Goal: Find specific page/section: Find specific page/section

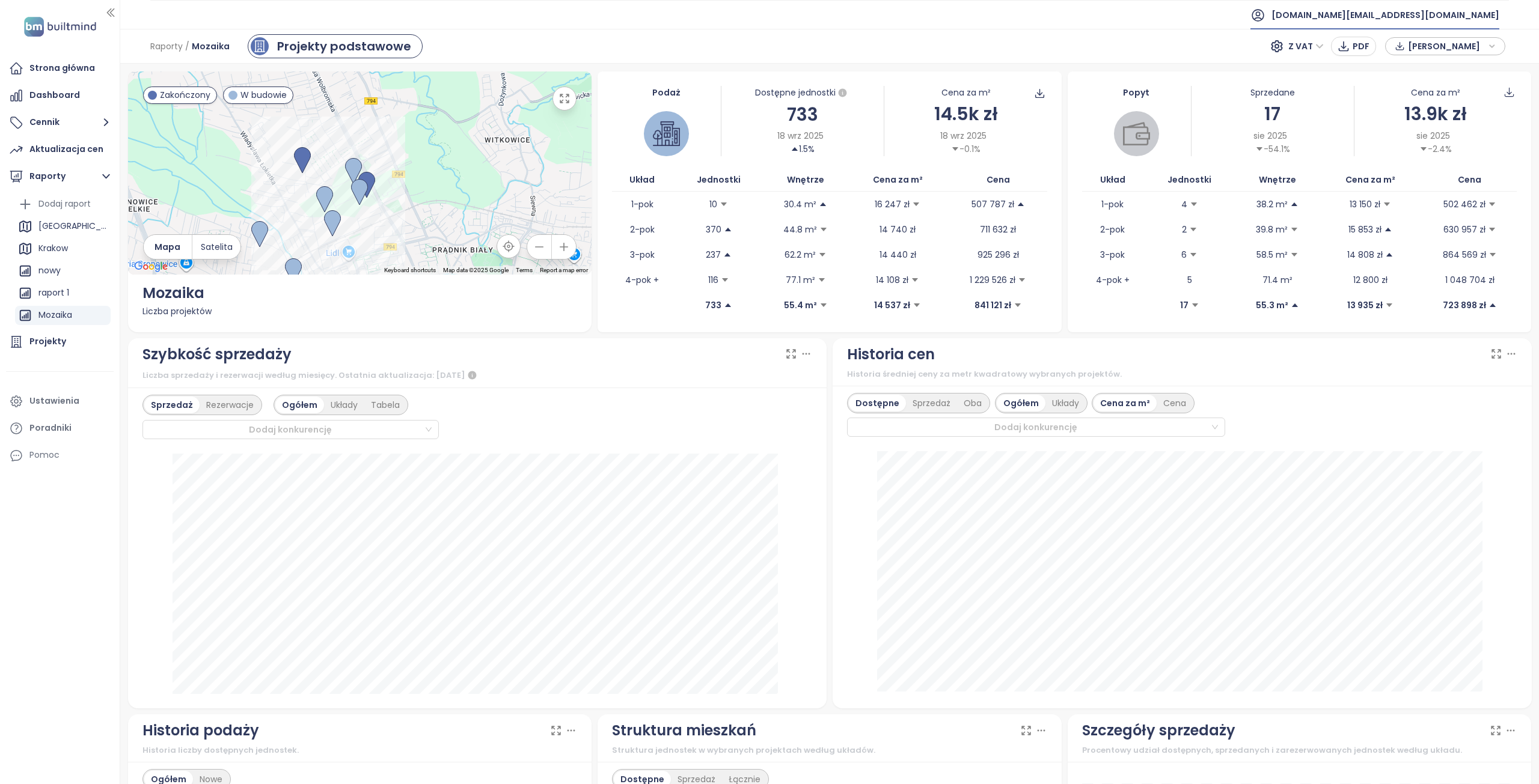
click at [1464, 16] on span "[DOMAIN_NAME][EMAIL_ADDRESS][DOMAIN_NAME]" at bounding box center [1385, 15] width 228 height 29
click at [1411, 49] on span "Wyloguj się" at bounding box center [1390, 48] width 47 height 12
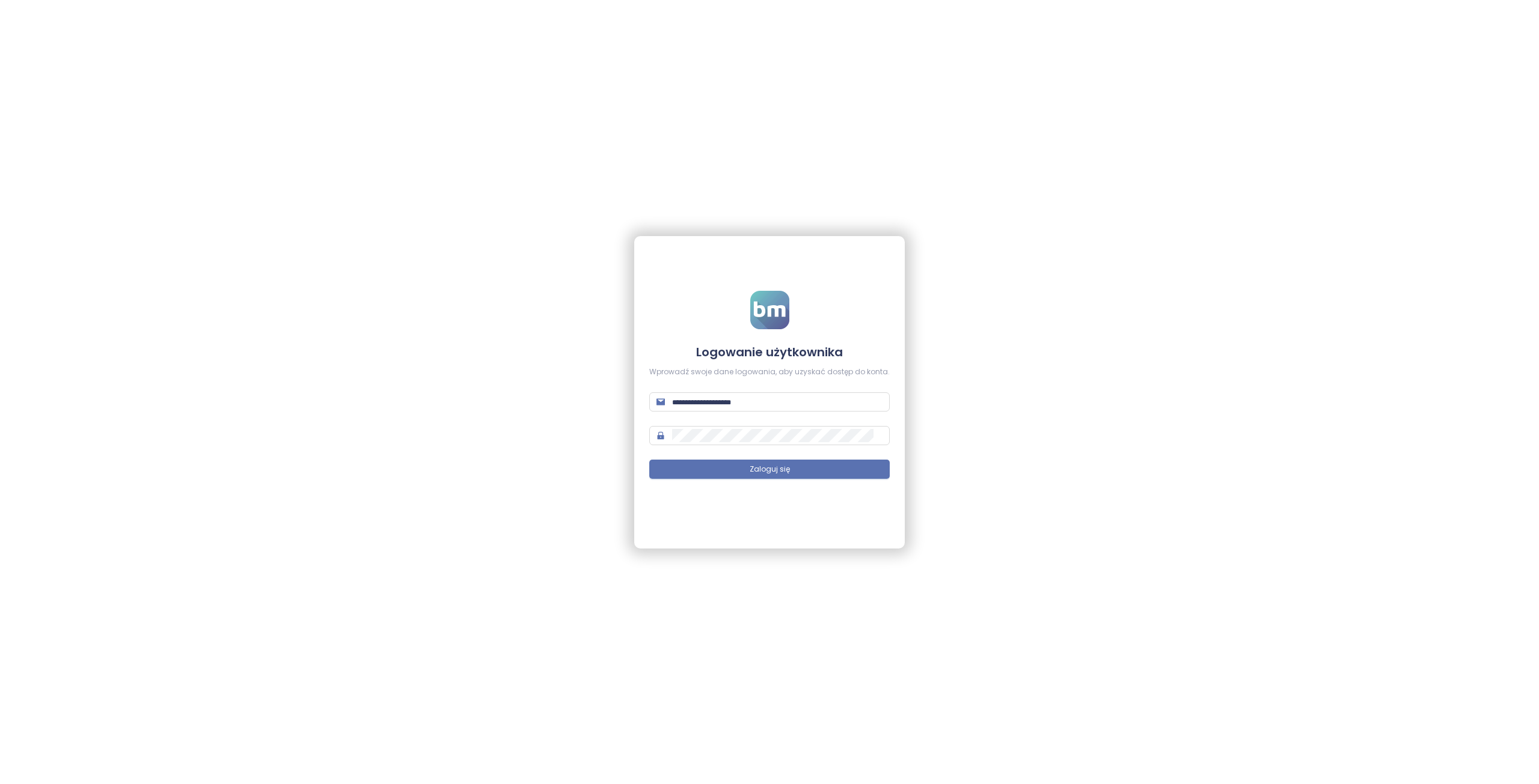
type input "**********"
click at [763, 461] on button "Zaloguj się" at bounding box center [770, 468] width 241 height 19
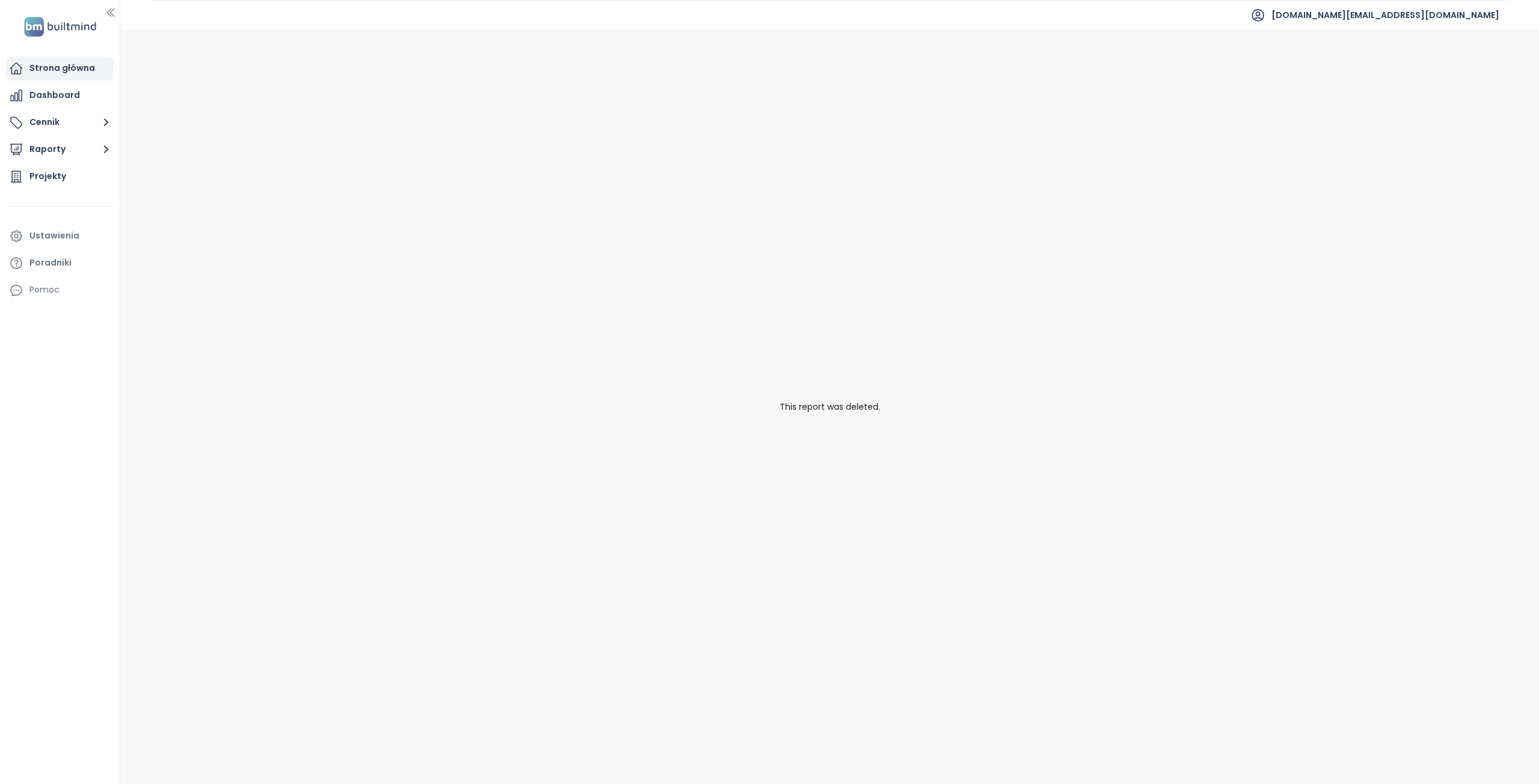
click at [49, 63] on div "Strona główna" at bounding box center [62, 68] width 65 height 15
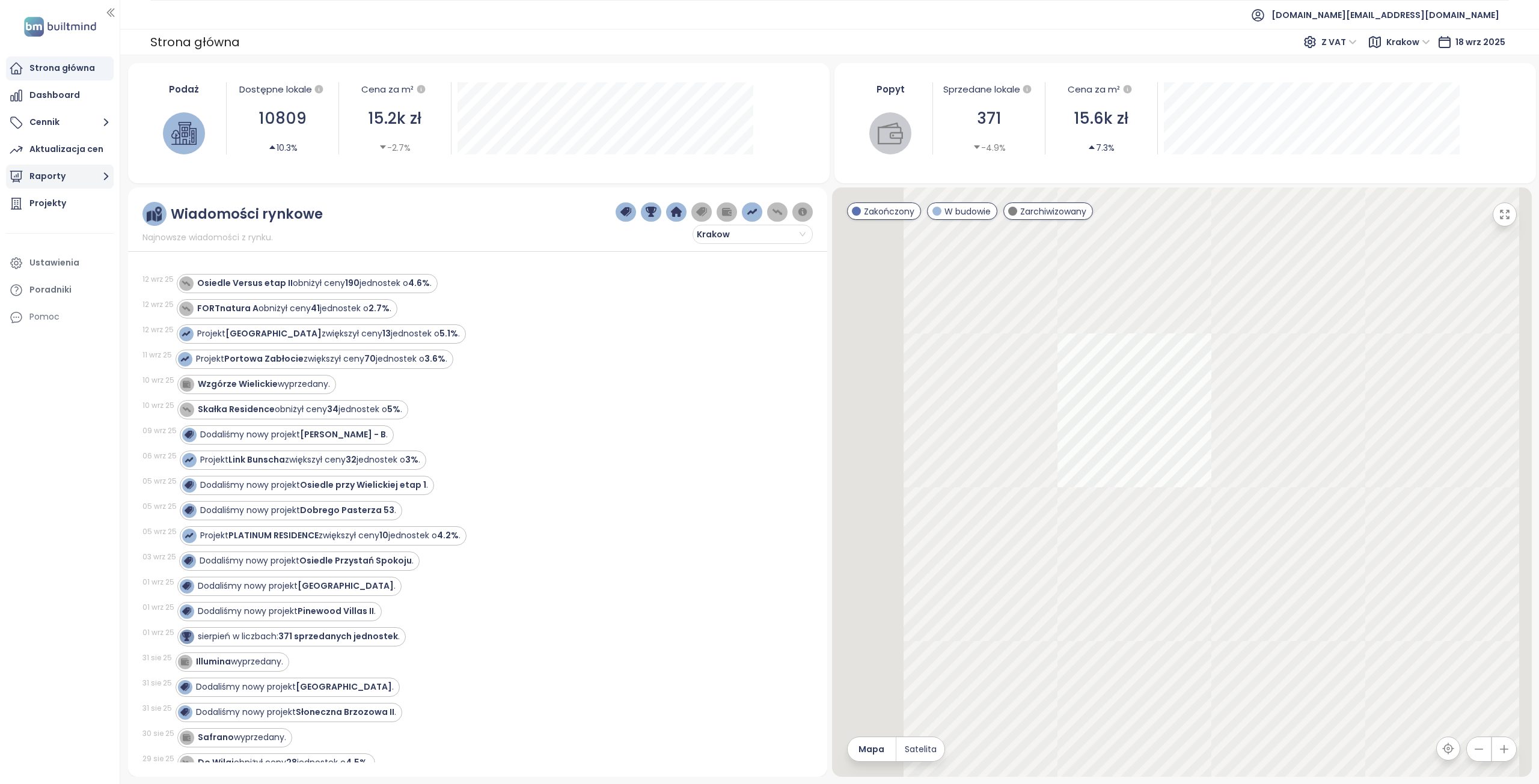
click at [43, 175] on button "Raporty" at bounding box center [60, 176] width 108 height 24
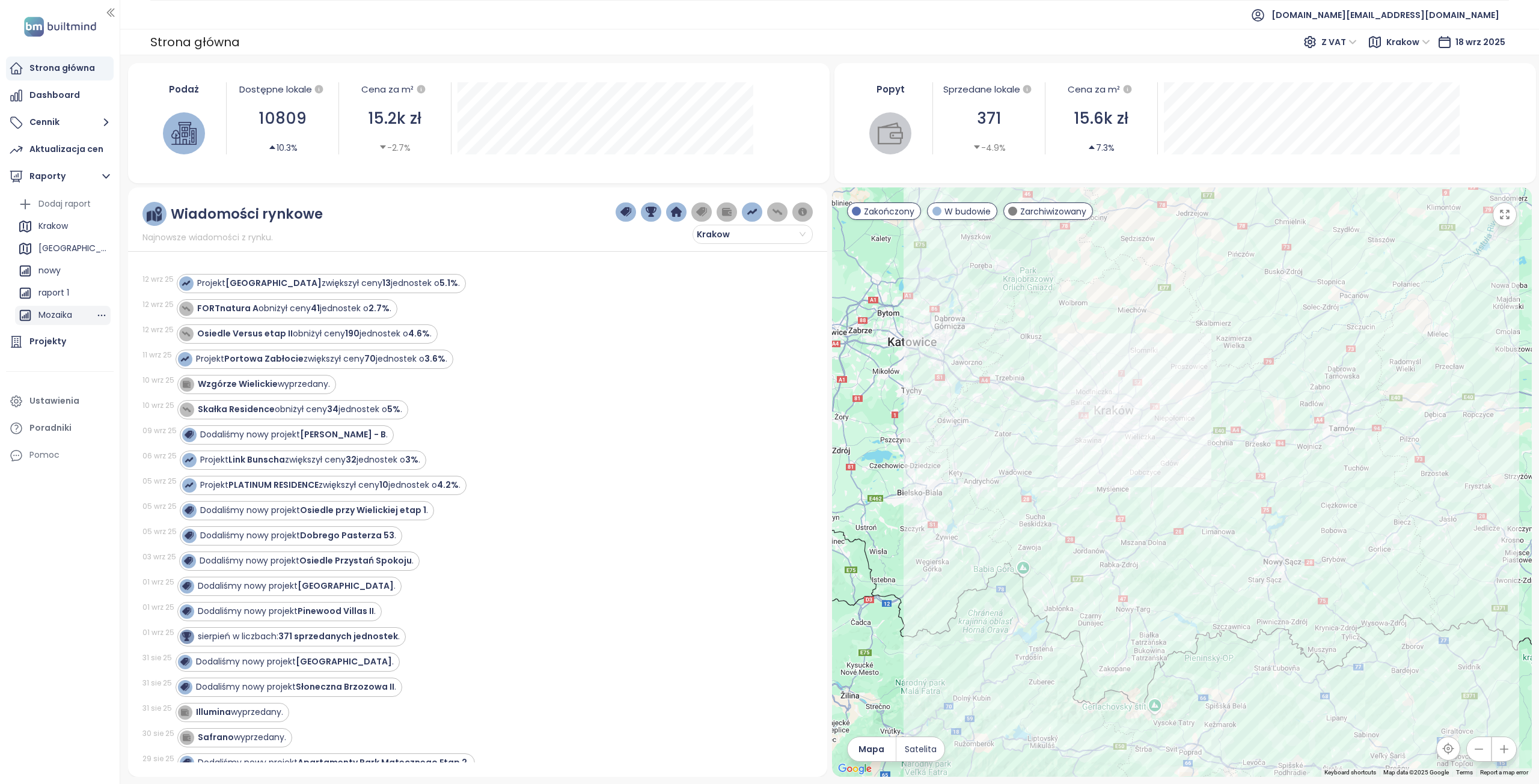
click at [58, 316] on div "Mozaika" at bounding box center [55, 315] width 33 height 15
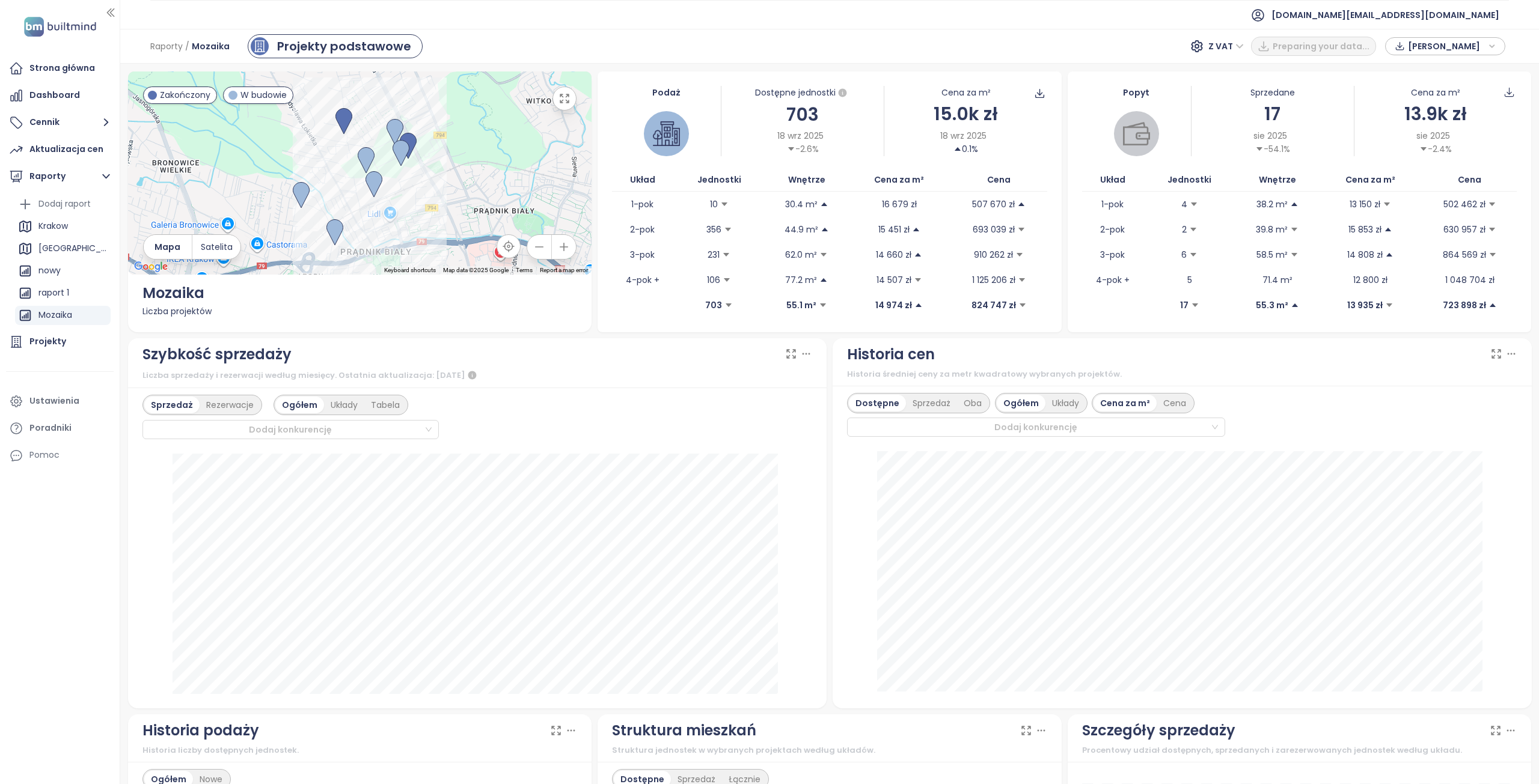
click at [369, 146] on div at bounding box center [360, 173] width 464 height 203
click at [366, 152] on img at bounding box center [366, 160] width 17 height 26
click at [59, 337] on div "Projekty" at bounding box center [48, 341] width 37 height 15
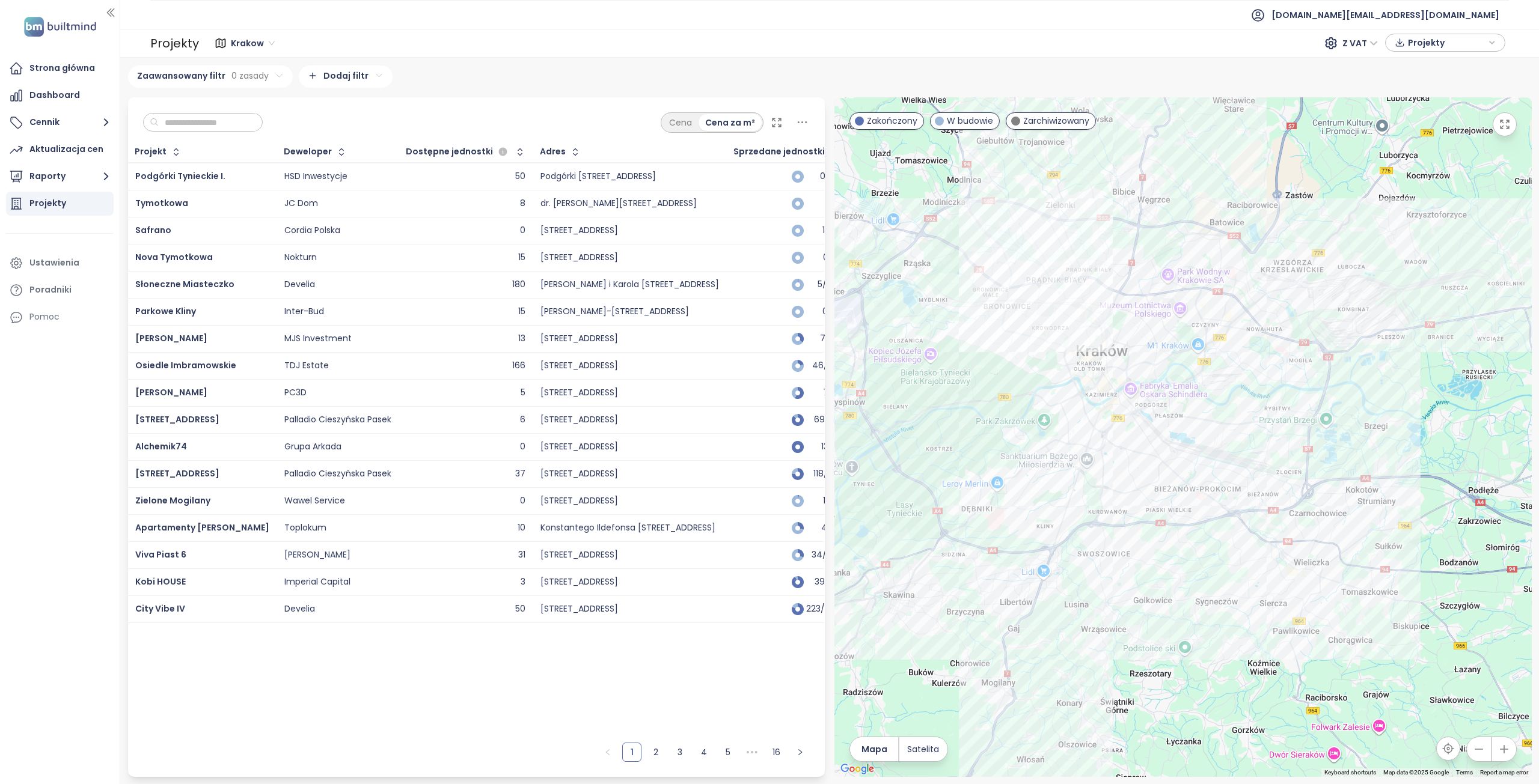
click at [231, 123] on input "text" at bounding box center [207, 123] width 98 height 18
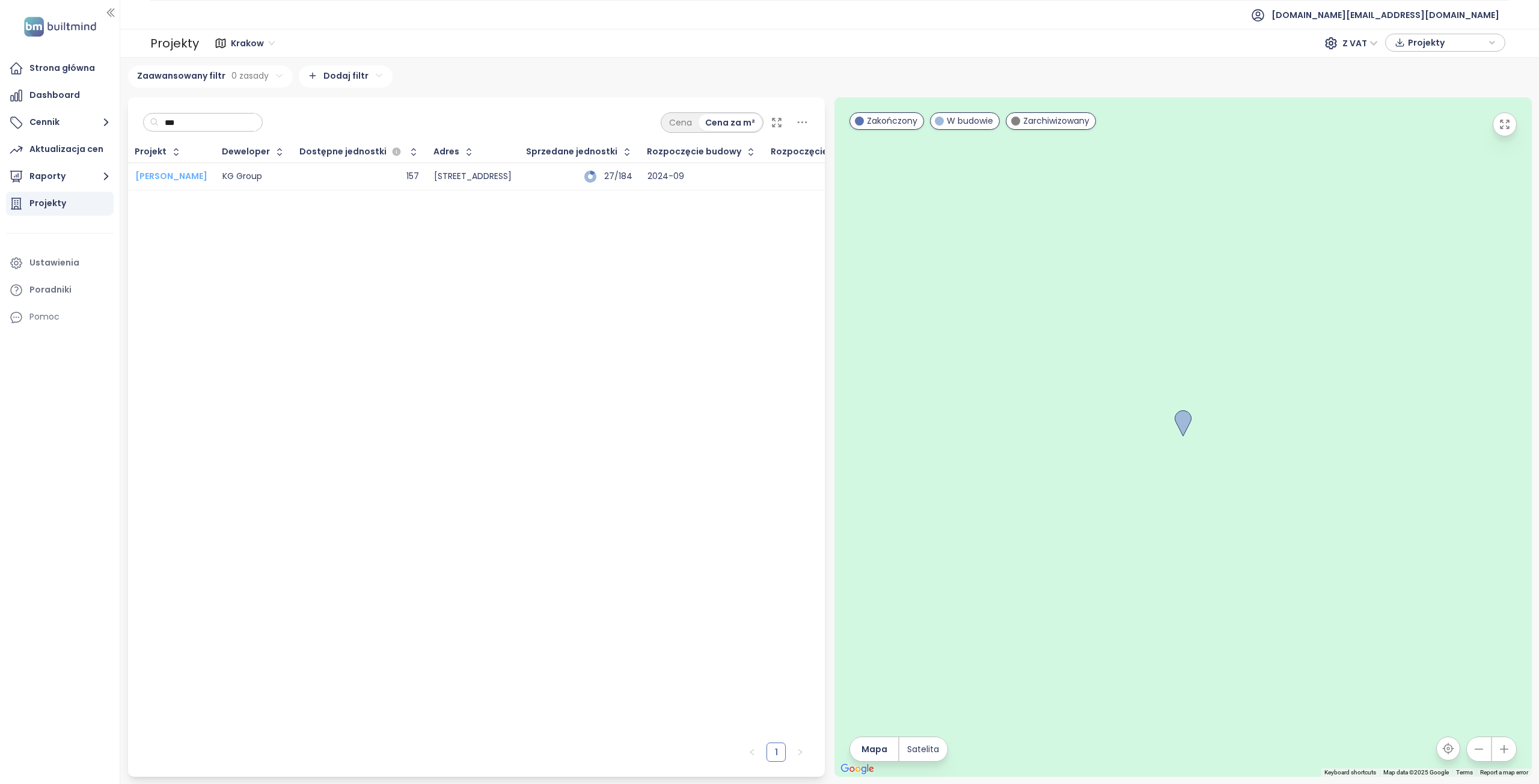
type input "***"
click at [204, 176] on span "Osiedle Mozaika" at bounding box center [172, 175] width 72 height 12
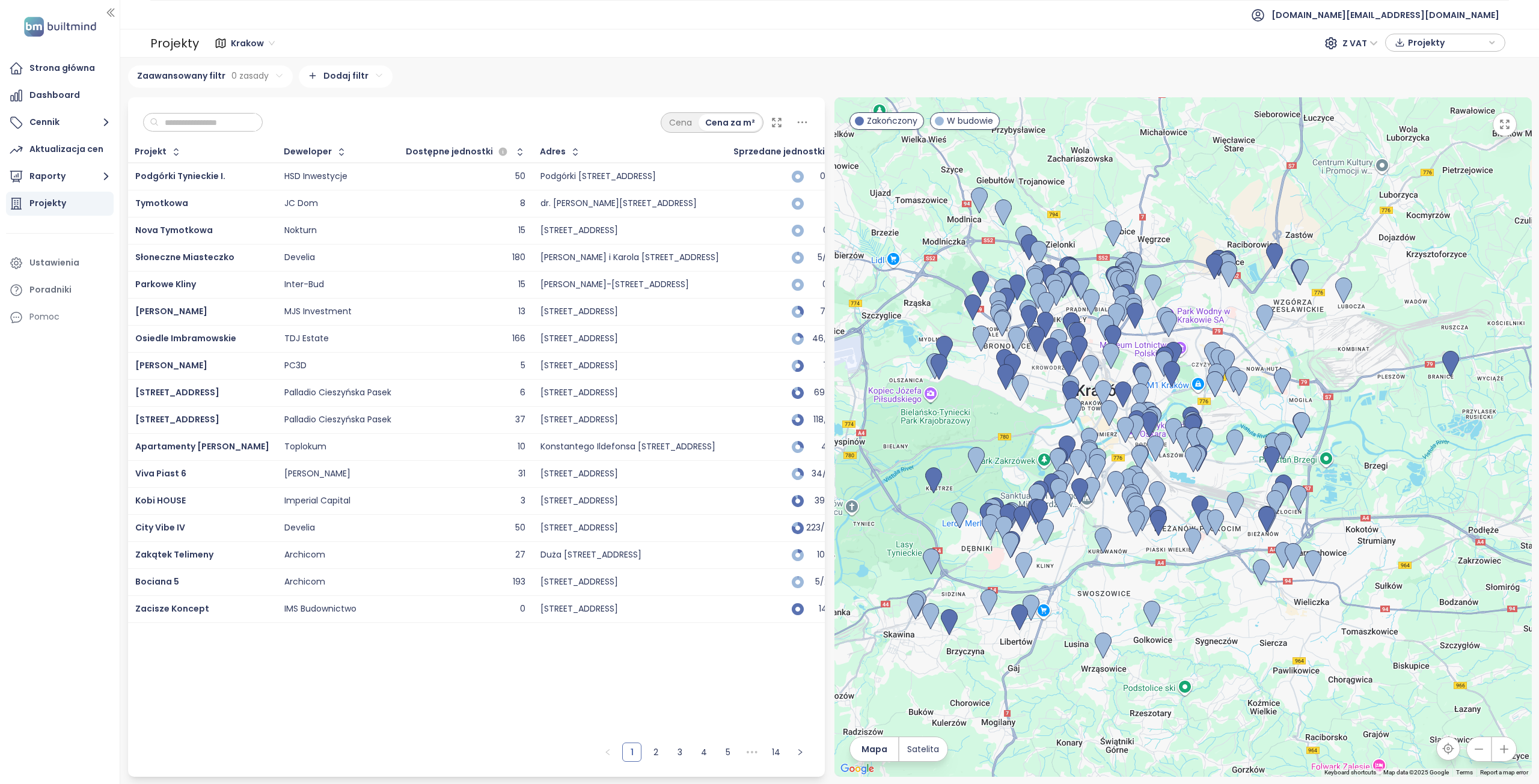
click at [209, 125] on input "text" at bounding box center [207, 123] width 98 height 18
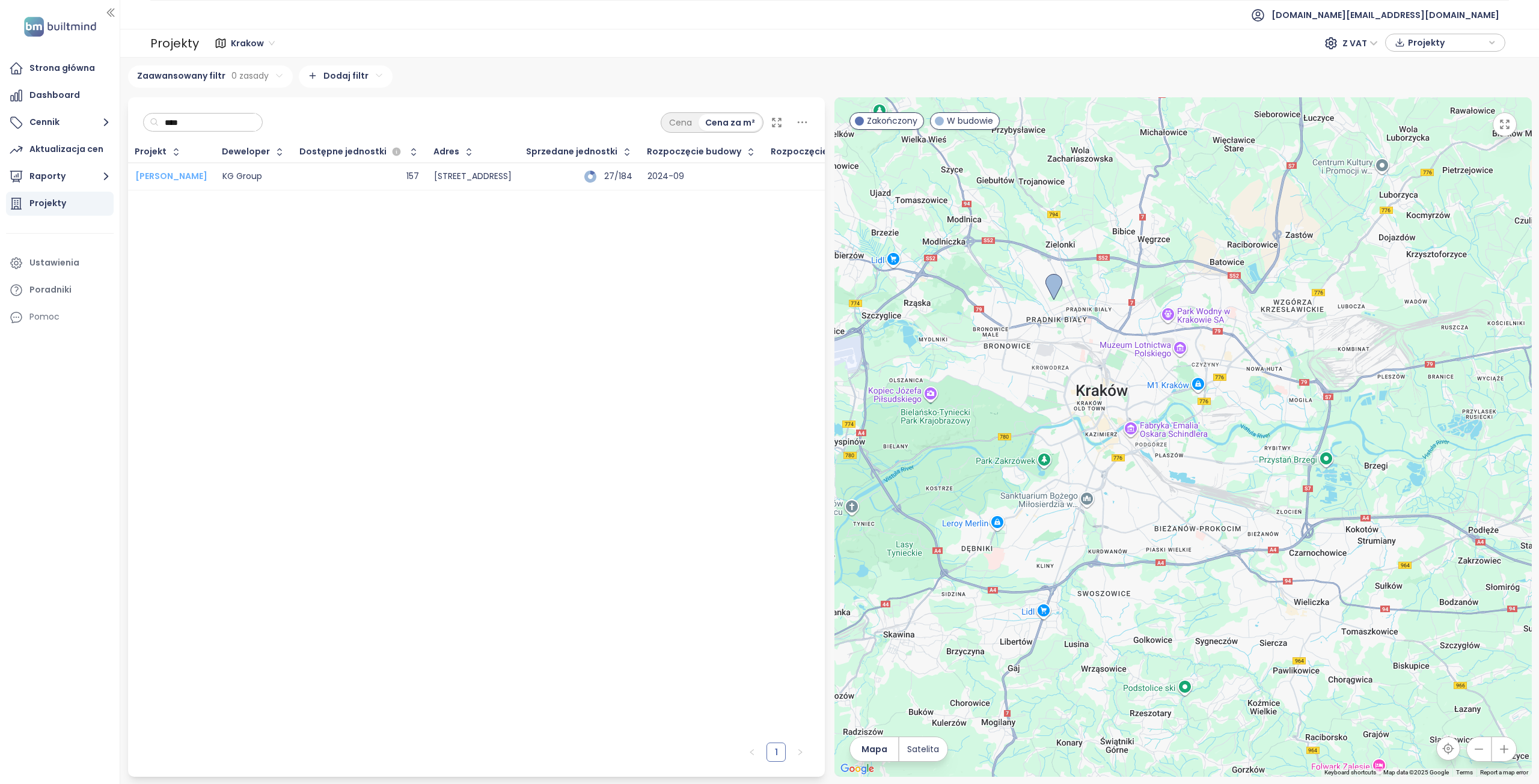
type input "****"
click at [186, 176] on span "Osiedle Mozaika" at bounding box center [172, 175] width 72 height 12
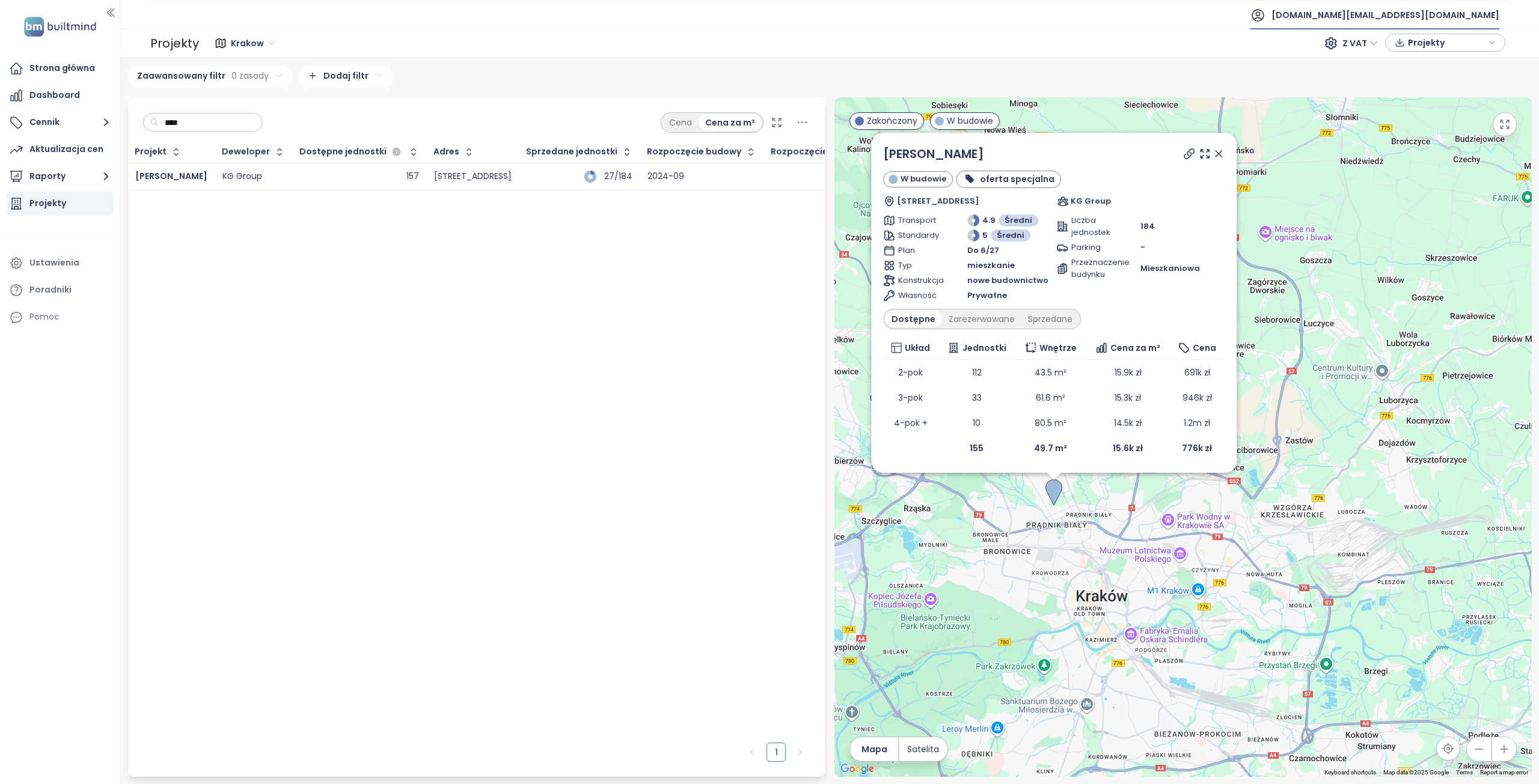
click at [1449, 20] on span "builtmind.pl@builtmind.com" at bounding box center [1385, 15] width 228 height 29
click at [1420, 47] on li "Wyloguj się" at bounding box center [1427, 49] width 140 height 24
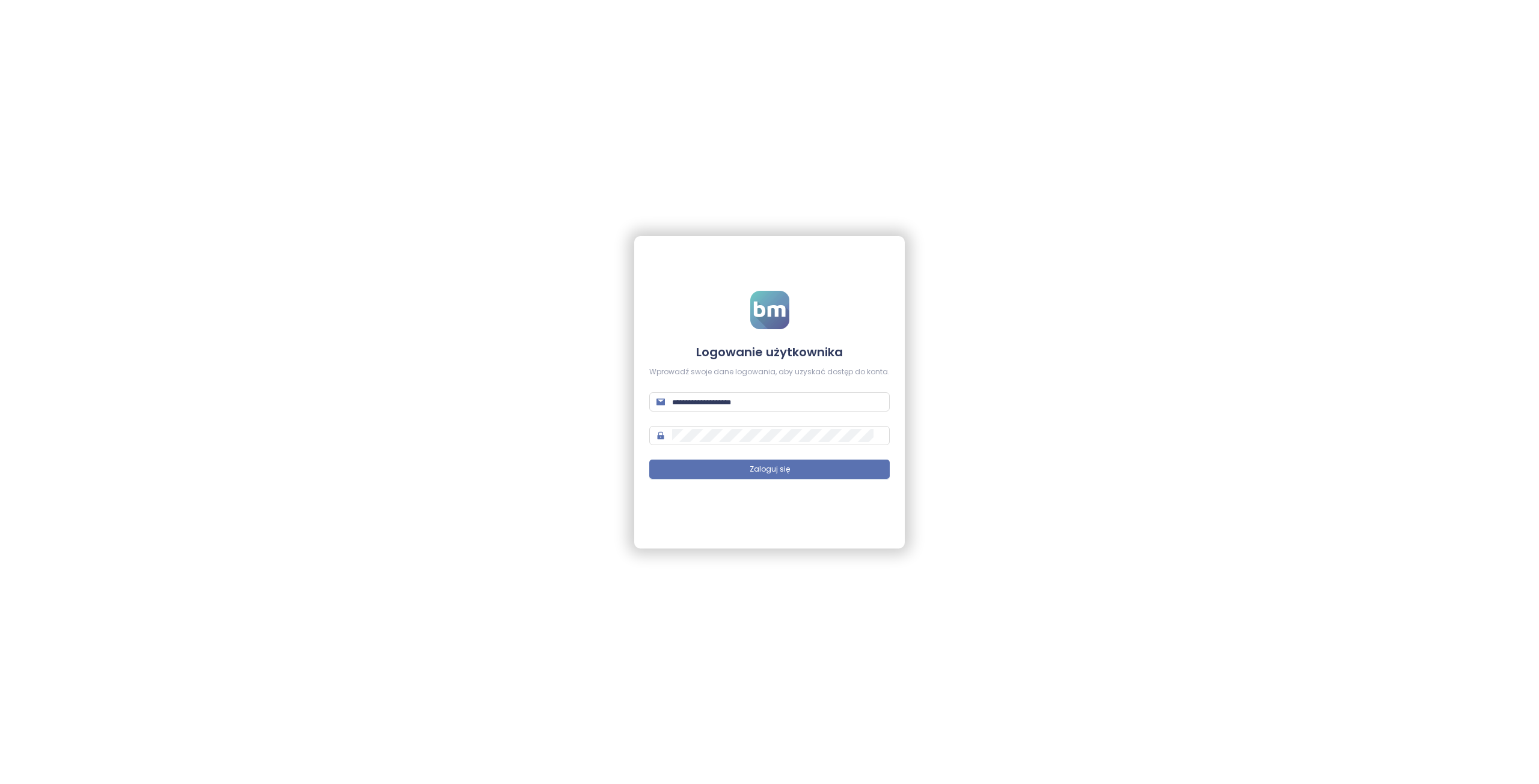
type input "**********"
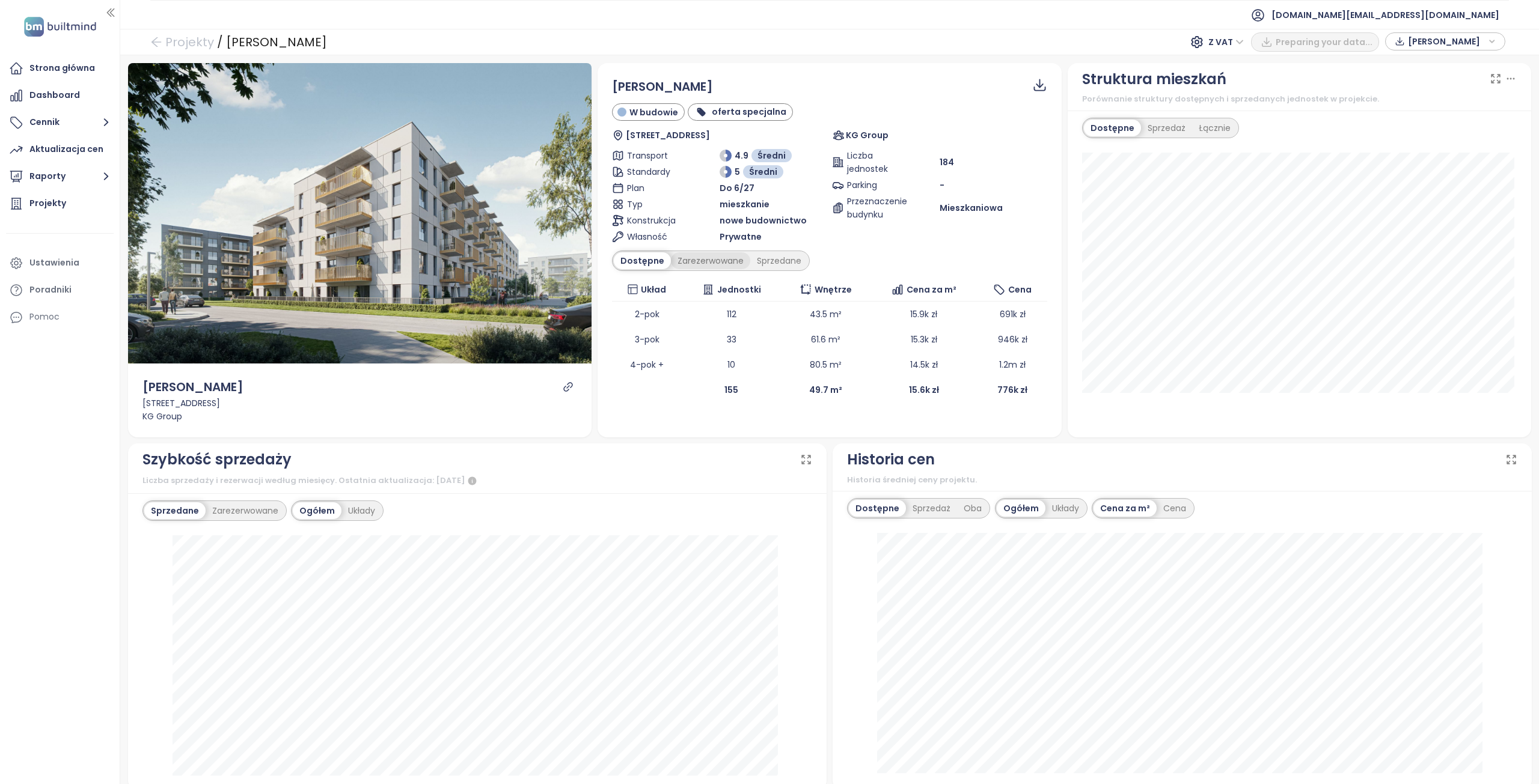
click at [691, 262] on div "Zarezerwowane" at bounding box center [711, 260] width 80 height 17
click at [780, 260] on div "Sprzedane" at bounding box center [782, 260] width 58 height 17
click at [647, 257] on div "Dostępne" at bounding box center [641, 260] width 54 height 17
